Goal: Task Accomplishment & Management: Use online tool/utility

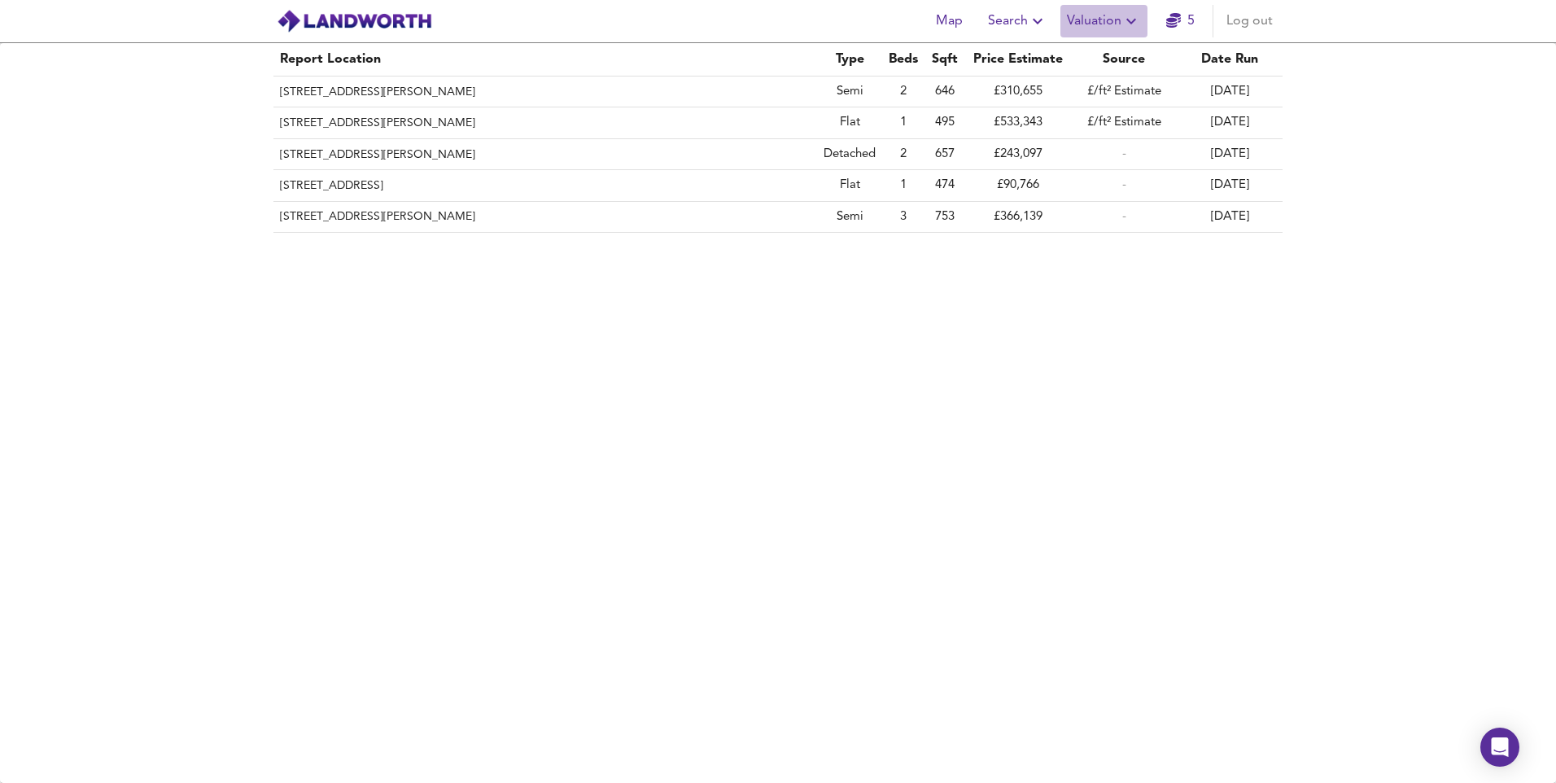
click at [1124, 22] on icon "button" at bounding box center [1131, 21] width 20 height 20
click at [1092, 59] on li "New Valuation Report" at bounding box center [1103, 58] width 194 height 29
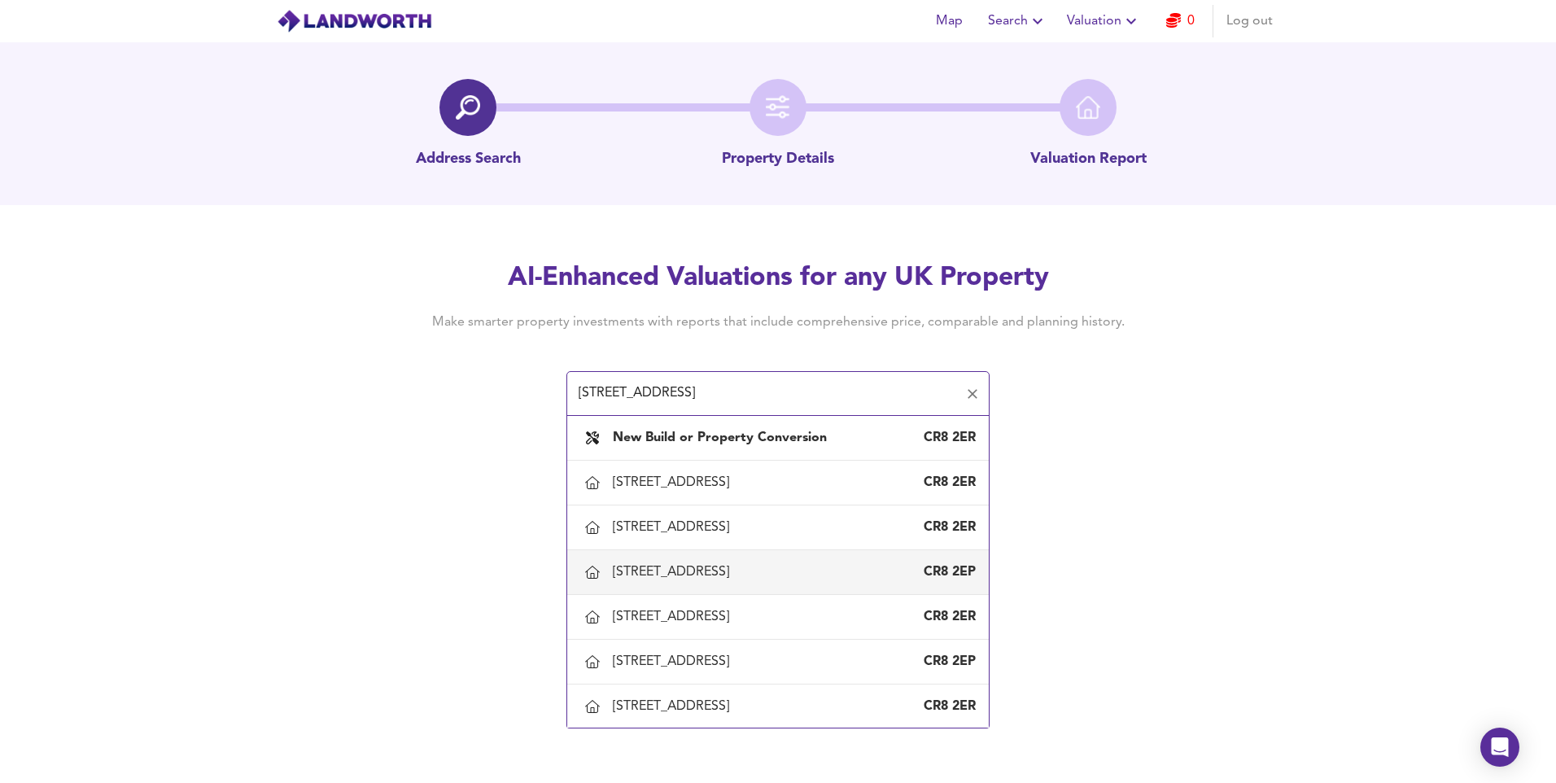
click at [732, 573] on div "[STREET_ADDRESS]" at bounding box center [674, 572] width 123 height 18
type input "[STREET_ADDRESS]"
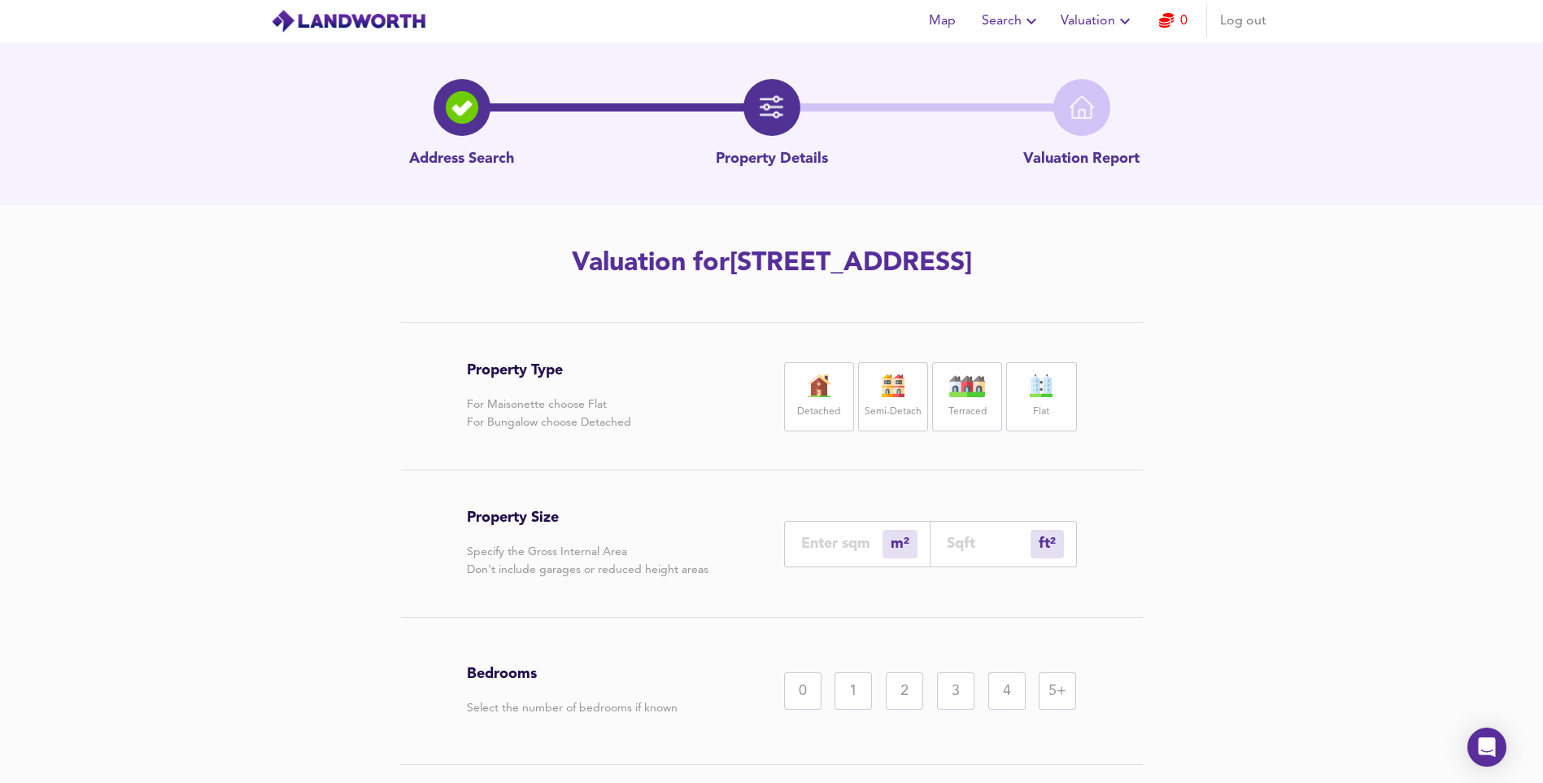
click at [1046, 408] on label "Flat" at bounding box center [1041, 412] width 16 height 20
click at [823, 547] on input "number" at bounding box center [841, 543] width 81 height 17
click at [848, 544] on input "number" at bounding box center [841, 543] width 81 height 17
type input "6"
type input "65"
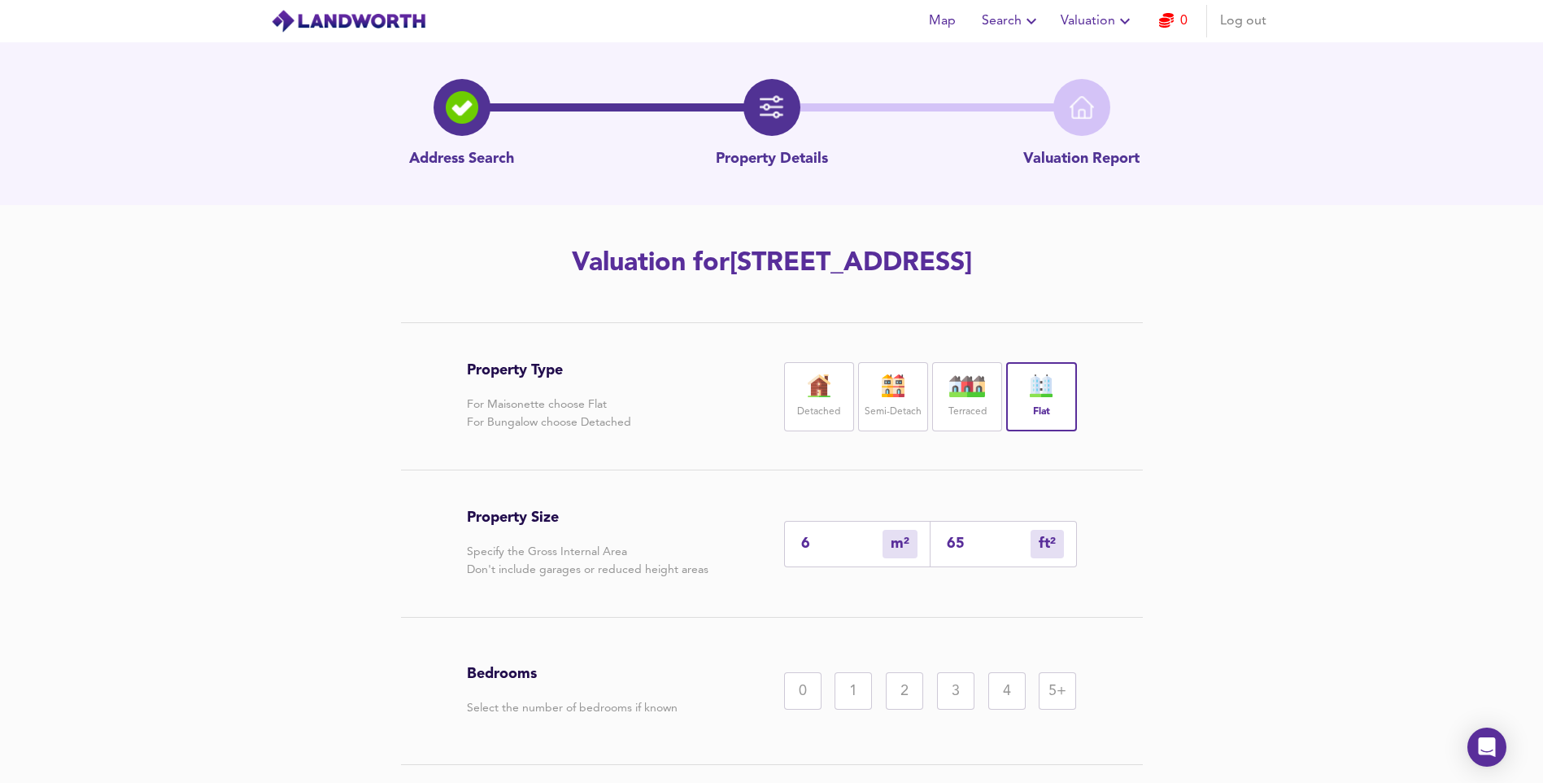
type input "65"
type input "700"
type input "65"
click at [858, 698] on div "1" at bounding box center [853, 690] width 37 height 37
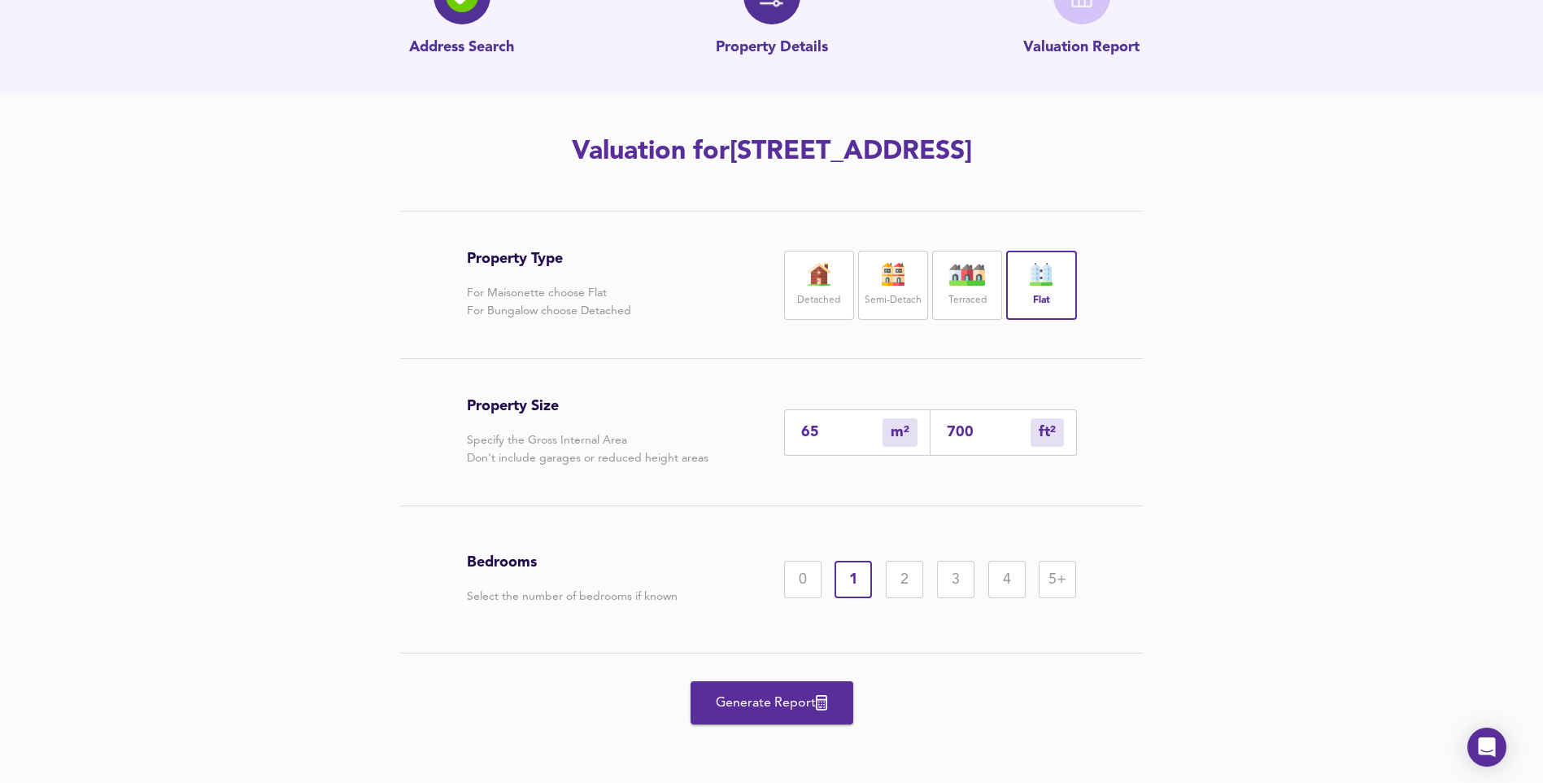
scroll to position [113, 0]
click at [788, 701] on span "Generate Report" at bounding box center [772, 701] width 130 height 23
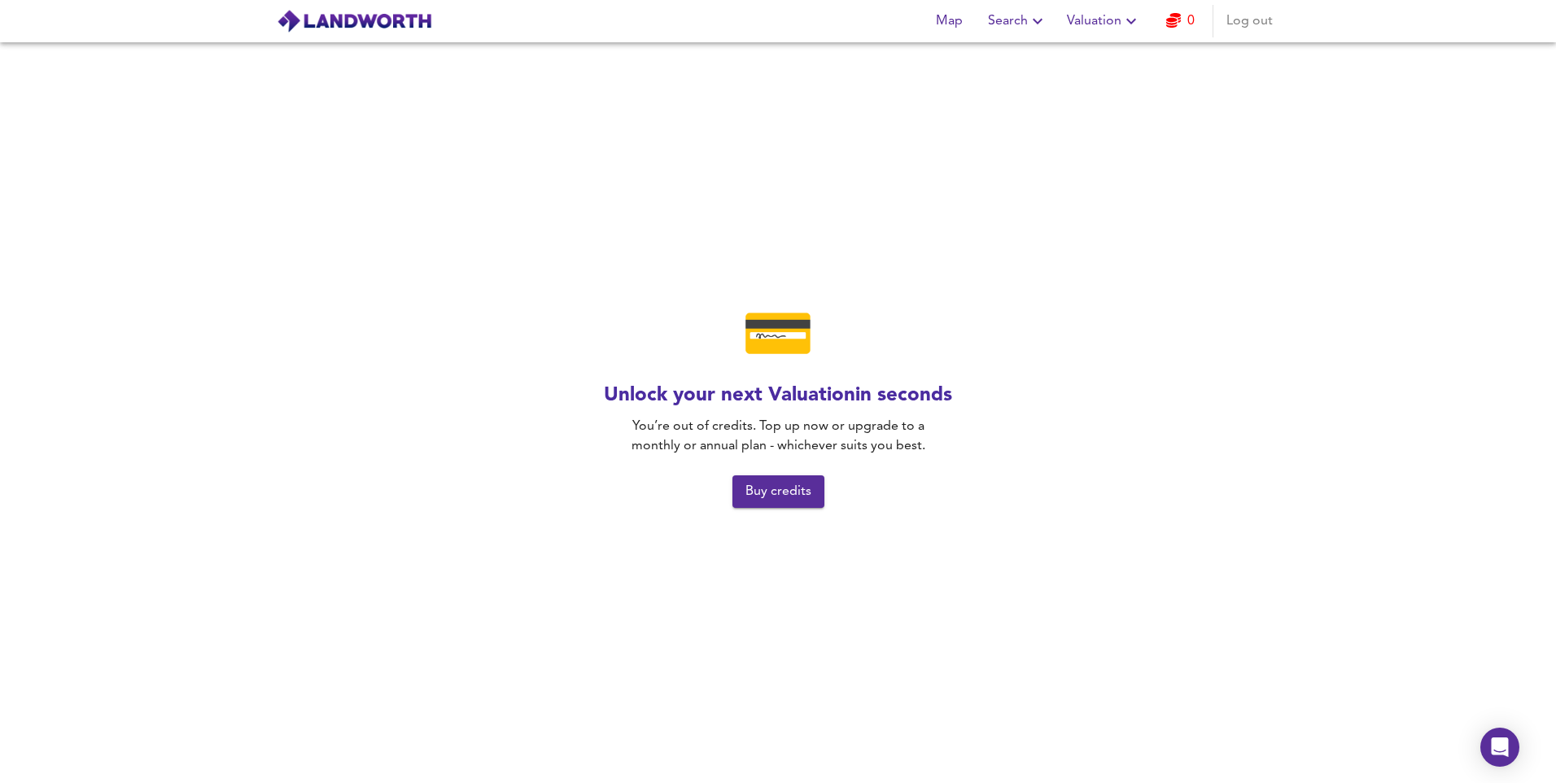
click at [787, 498] on span "Buy credits" at bounding box center [778, 491] width 66 height 23
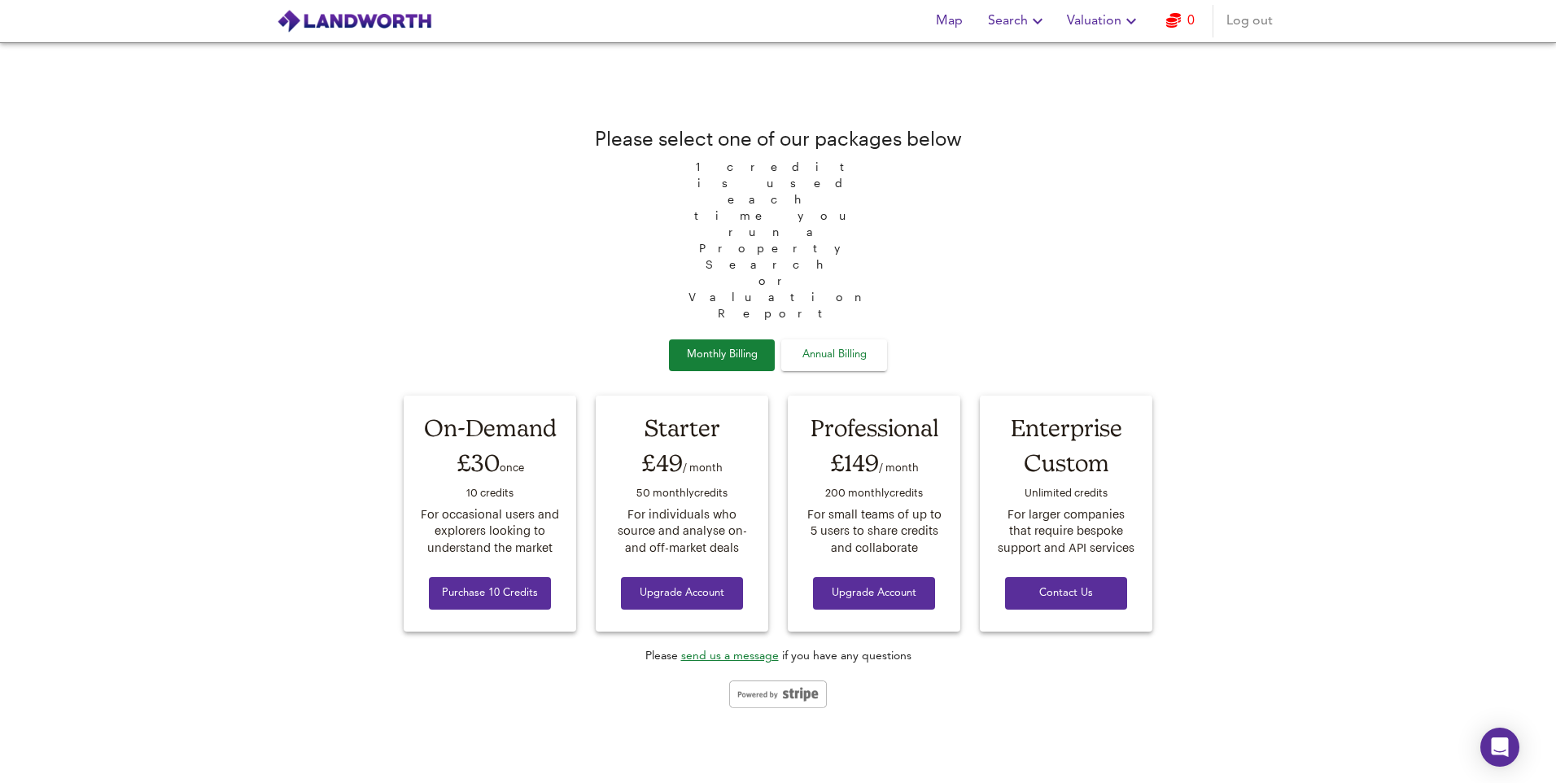
click at [1120, 120] on div "Please select one of our packages below 1 credit is used each time you run a Pr…" at bounding box center [778, 413] width 768 height 740
